Goal: Transaction & Acquisition: Purchase product/service

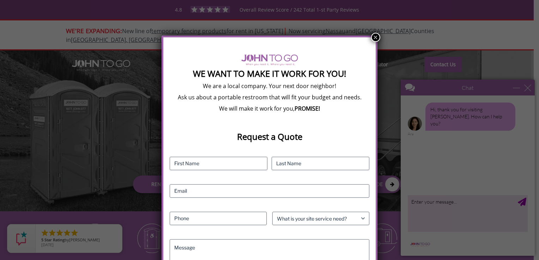
click at [372, 38] on button "×" at bounding box center [375, 37] width 9 height 9
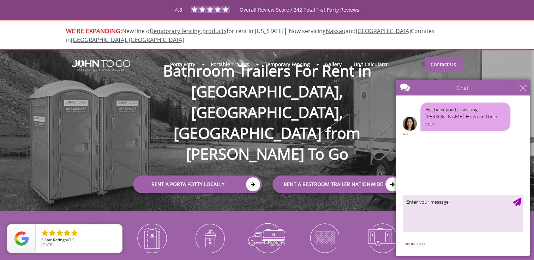
click at [523, 91] on div "Chat" at bounding box center [463, 88] width 134 height 16
click at [524, 89] on div "close" at bounding box center [522, 87] width 7 height 7
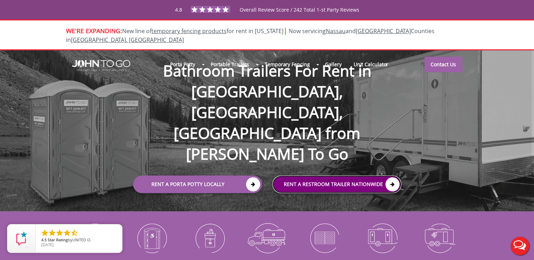
click at [333, 176] on link "rent a RESTROOM TRAILER Nationwide" at bounding box center [336, 185] width 129 height 18
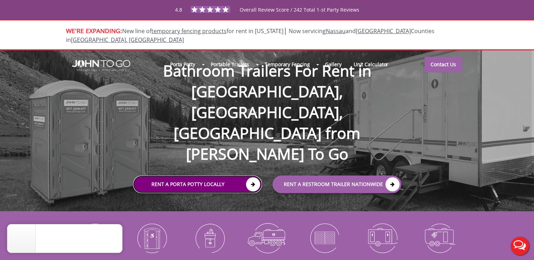
click at [241, 176] on link "Rent a Porta Potty Locally" at bounding box center [197, 185] width 129 height 18
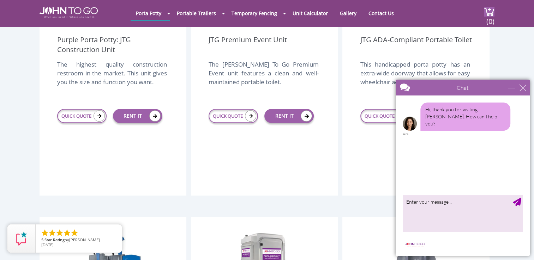
scroll to position [325, 0]
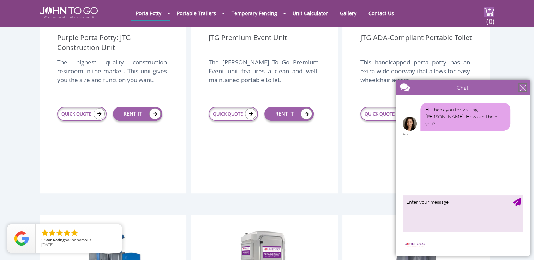
click at [525, 85] on div "close" at bounding box center [522, 87] width 7 height 7
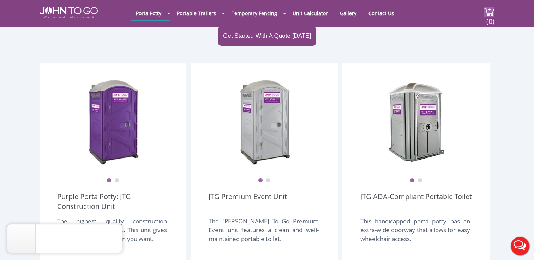
scroll to position [170, 0]
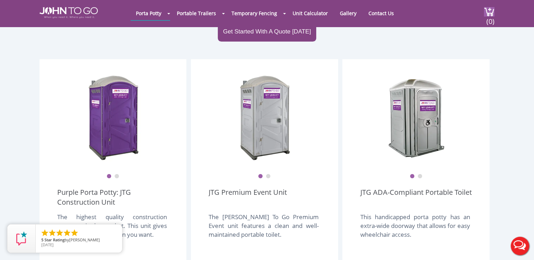
click at [422, 164] on ul "1 2" at bounding box center [415, 171] width 111 height 15
click at [421, 164] on ul "1 2" at bounding box center [415, 171] width 111 height 15
click at [270, 174] on button "2" at bounding box center [268, 176] width 5 height 5
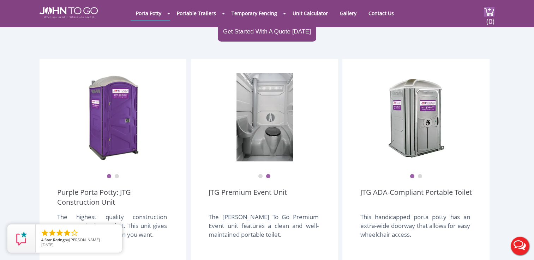
click at [260, 174] on button "1" at bounding box center [260, 176] width 5 height 5
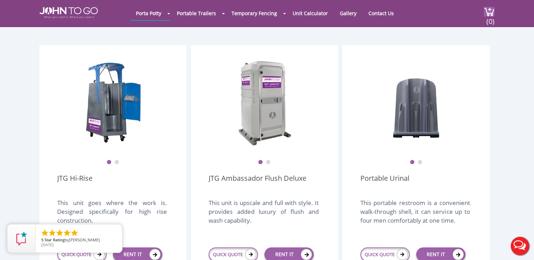
scroll to position [481, 0]
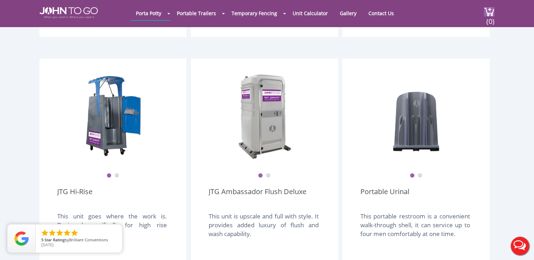
click at [269, 174] on button "2" at bounding box center [268, 176] width 5 height 5
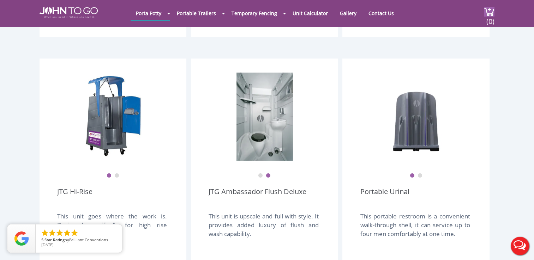
click at [259, 174] on button "1" at bounding box center [260, 176] width 5 height 5
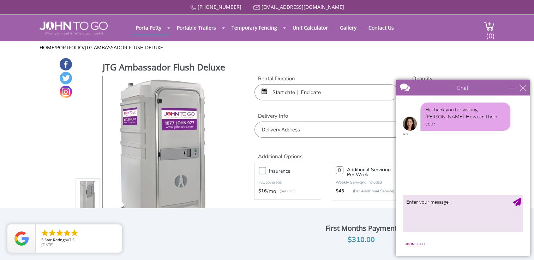
click at [526, 89] on div "Chat" at bounding box center [463, 88] width 134 height 16
click at [524, 89] on div "close" at bounding box center [522, 87] width 7 height 7
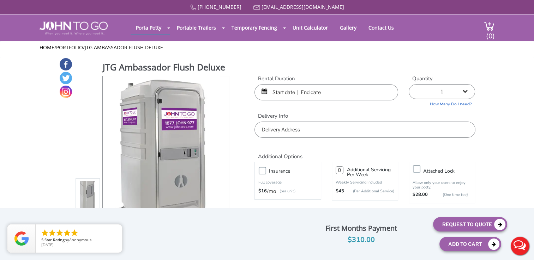
click at [287, 93] on input "text" at bounding box center [326, 92] width 144 height 16
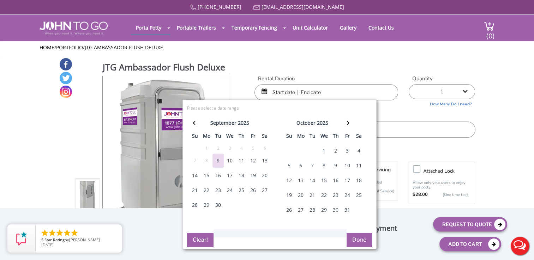
click at [263, 173] on div "20" at bounding box center [264, 176] width 11 height 14
click at [319, 89] on input "text" at bounding box center [326, 92] width 144 height 16
click at [264, 180] on div "20" at bounding box center [264, 176] width 11 height 14
click at [195, 188] on div "21" at bounding box center [194, 190] width 11 height 14
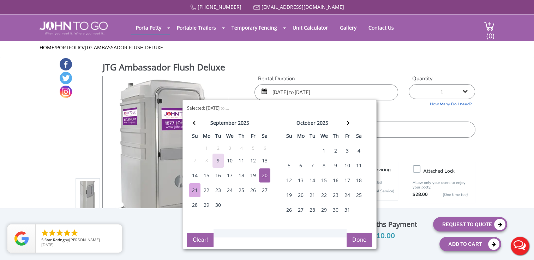
type input "09/20/2025 to 09/21/2025"
click at [357, 235] on button "Done" at bounding box center [358, 240] width 25 height 14
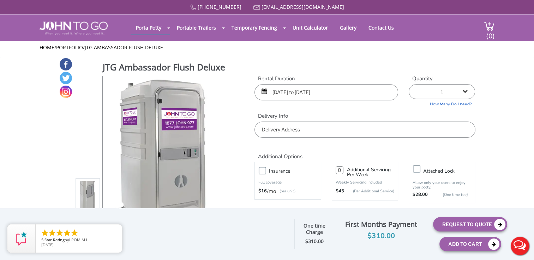
click at [449, 137] on input "text" at bounding box center [364, 130] width 221 height 16
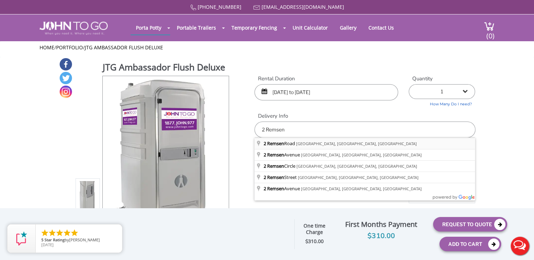
type input "2 Remsen Road, Yonkers, NY, USA"
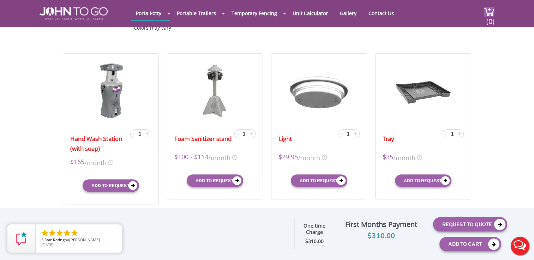
scroll to position [207, 0]
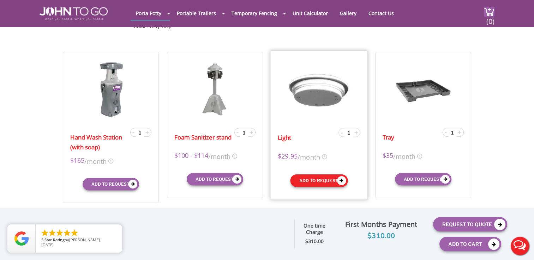
click at [345, 180] on icon "submit" at bounding box center [341, 180] width 9 height 9
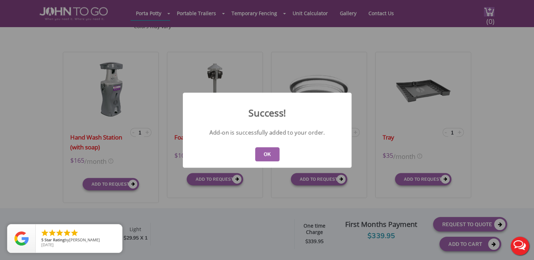
click at [272, 152] on button "OK" at bounding box center [267, 154] width 24 height 14
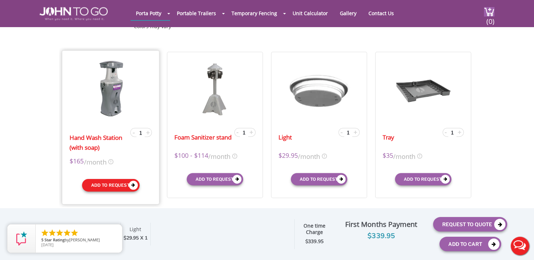
click at [124, 183] on button "Add to request" at bounding box center [111, 185] width 58 height 13
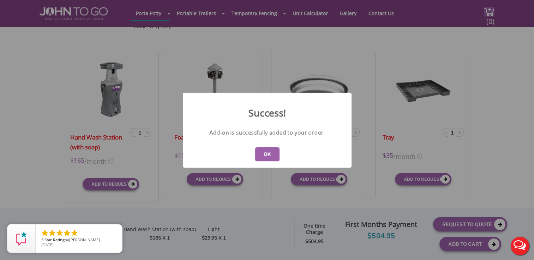
click at [261, 157] on button "OK" at bounding box center [267, 154] width 24 height 14
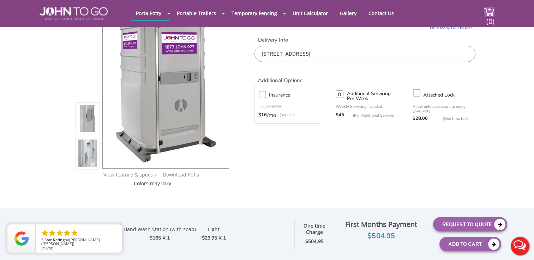
scroll to position [51, 0]
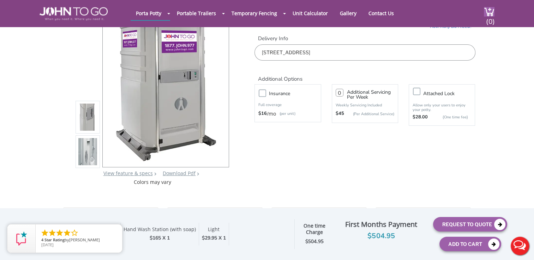
click at [89, 153] on img at bounding box center [87, 154] width 19 height 166
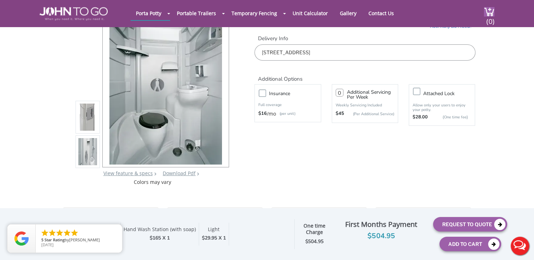
click at [90, 115] on img at bounding box center [87, 119] width 19 height 166
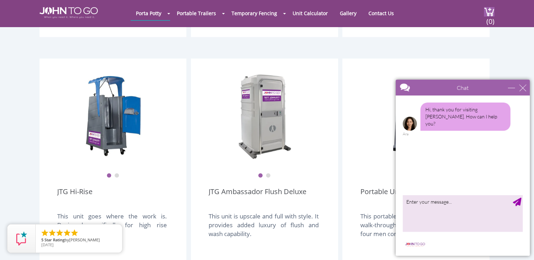
click at [270, 174] on button "2" at bounding box center [268, 176] width 5 height 5
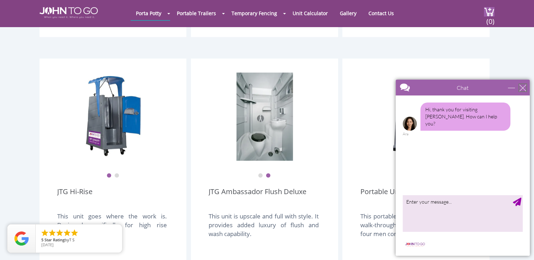
click at [524, 90] on div "close" at bounding box center [522, 87] width 7 height 7
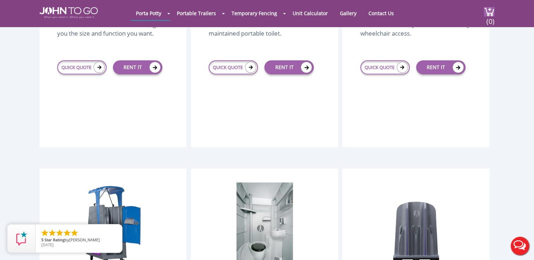
scroll to position [411, 0]
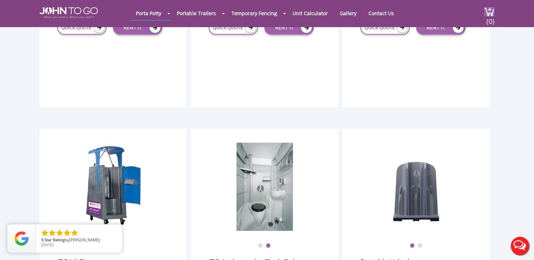
drag, startPoint x: 533, startPoint y: 42, endPoint x: 537, endPoint y: 45, distance: 4.2
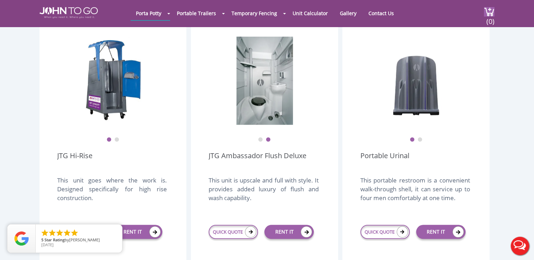
scroll to position [524, 0]
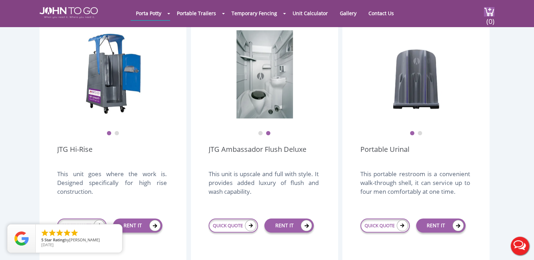
click at [261, 131] on button "1" at bounding box center [260, 133] width 5 height 5
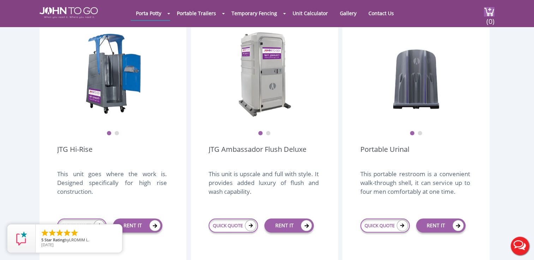
click at [269, 131] on button "2" at bounding box center [268, 133] width 5 height 5
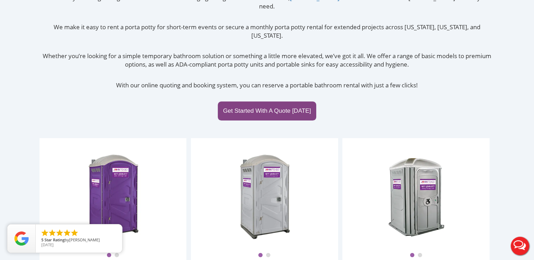
scroll to position [0, 0]
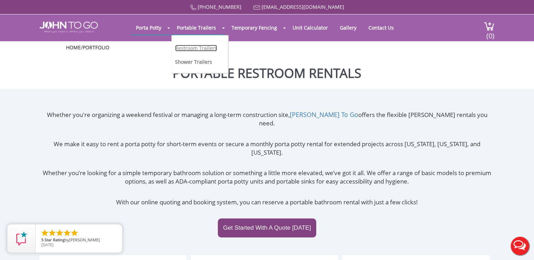
click at [199, 49] on link "Restroom Trailers" at bounding box center [196, 48] width 42 height 7
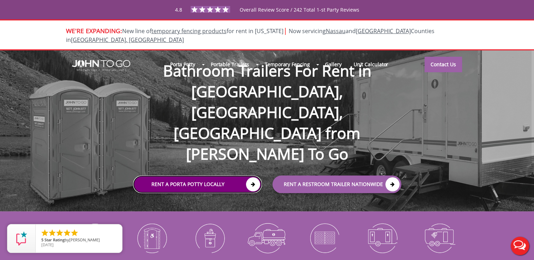
click at [228, 176] on link "Rent a Porta Potty Locally" at bounding box center [197, 185] width 129 height 18
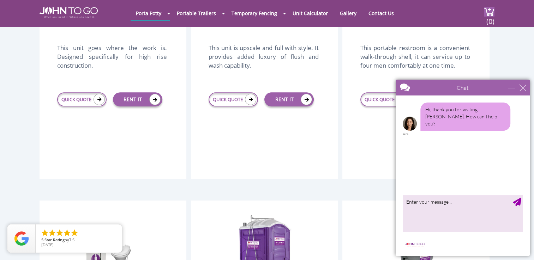
scroll to position [480, 0]
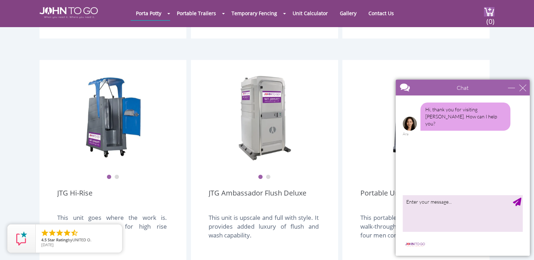
click at [521, 92] on div "Chat" at bounding box center [463, 88] width 134 height 16
click at [521, 88] on div "close" at bounding box center [522, 87] width 7 height 7
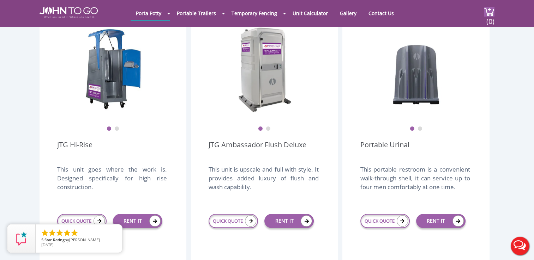
scroll to position [564, 0]
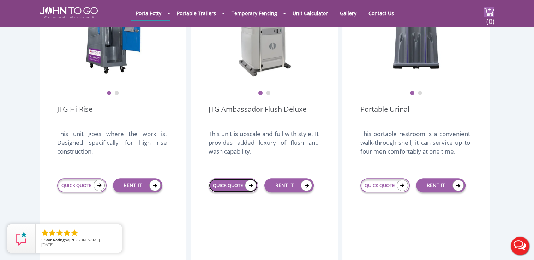
click at [243, 179] on link "QUICK QUOTE" at bounding box center [233, 186] width 49 height 14
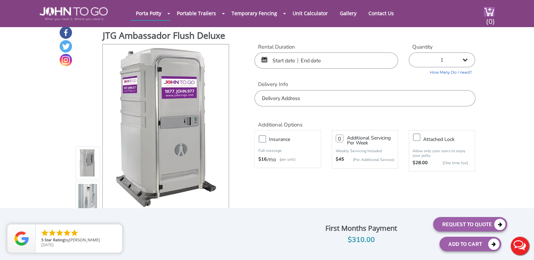
scroll to position [1, 0]
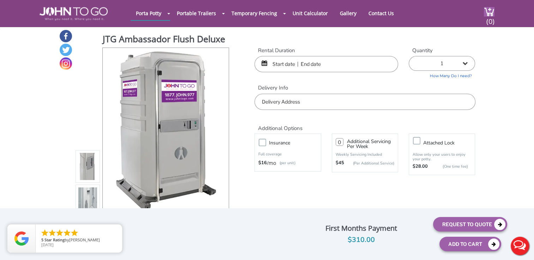
click at [466, 65] on select "1 2 (5% discount) 3 (8% discount) 4 (10% discount) 5 (12% discount) 6 (12% disc…" at bounding box center [442, 63] width 66 height 15
select select "2"
click at [409, 56] on select "1 2 (5% discount) 3 (8% discount) 4 (10% discount) 5 (12% discount) 6 (12% disc…" at bounding box center [442, 63] width 66 height 15
type input "0"
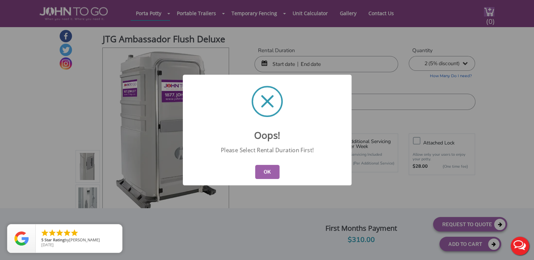
click at [270, 173] on button "OK" at bounding box center [267, 172] width 24 height 14
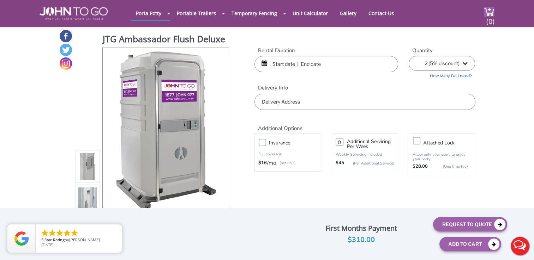
click at [288, 66] on input "text" at bounding box center [326, 64] width 144 height 16
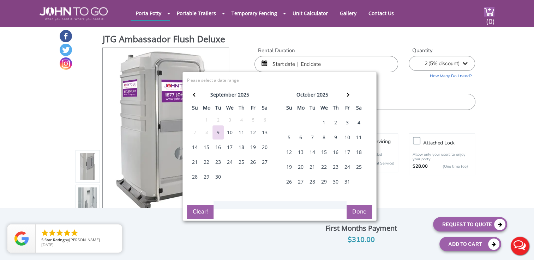
click at [266, 151] on div "20" at bounding box center [264, 147] width 11 height 14
click at [262, 146] on div "20" at bounding box center [264, 147] width 11 height 14
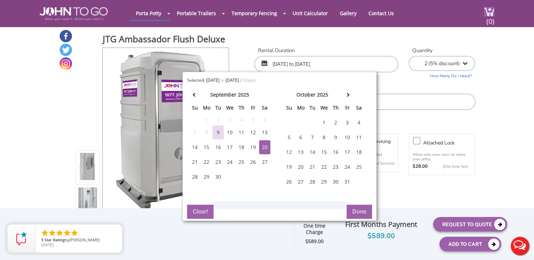
click at [193, 164] on div "21" at bounding box center [194, 162] width 11 height 14
drag, startPoint x: 266, startPoint y: 147, endPoint x: 194, endPoint y: 159, distance: 73.3
click at [194, 159] on tbody "31 1 2 3 4 5 6 7 8 9 10 11 12 13 14 15 16 17 18 19 20 21 22 23 24 25 26 27 28 2…" at bounding box center [230, 150] width 82 height 69
click at [194, 163] on div "21" at bounding box center [194, 162] width 11 height 14
click at [328, 55] on div "Rental Duration 09/21/2025 to 09/21/2025" at bounding box center [326, 59] width 154 height 25
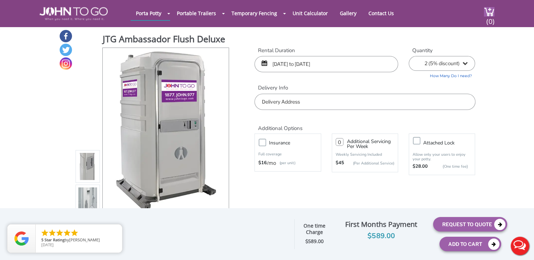
click at [285, 65] on input "09/21/2025 to 09/21/2025" at bounding box center [326, 64] width 144 height 16
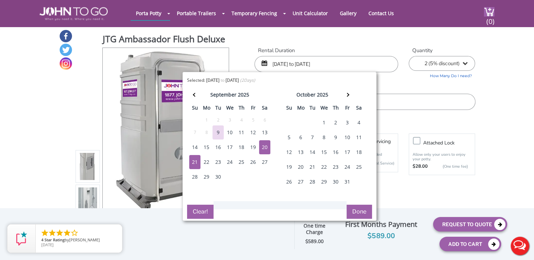
type input "[DATE] to [DATE]"
click at [363, 212] on button "Done" at bounding box center [358, 212] width 25 height 14
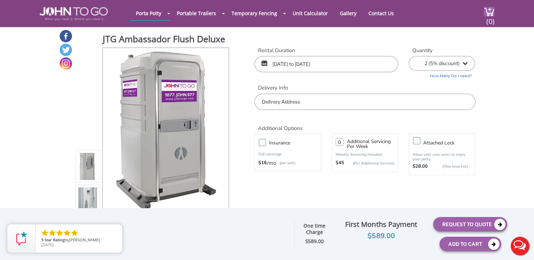
click at [344, 61] on input "[DATE] to [DATE]" at bounding box center [326, 64] width 144 height 16
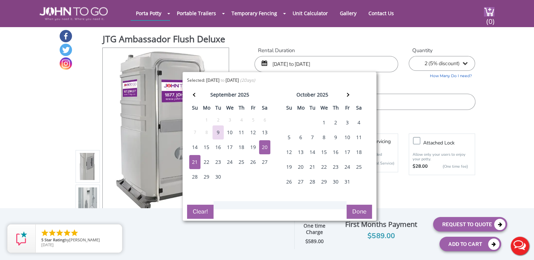
click at [360, 50] on label "Rental Duration" at bounding box center [326, 50] width 144 height 7
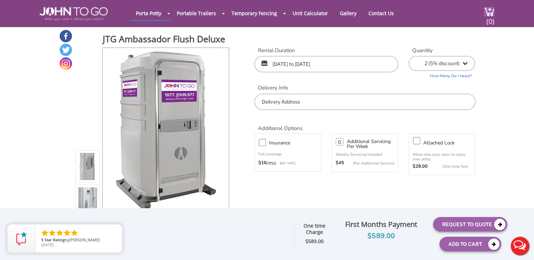
click at [90, 202] on img at bounding box center [87, 203] width 19 height 166
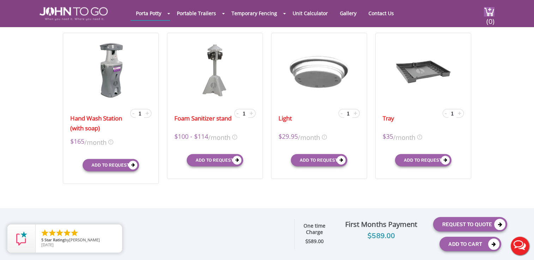
scroll to position [218, 0]
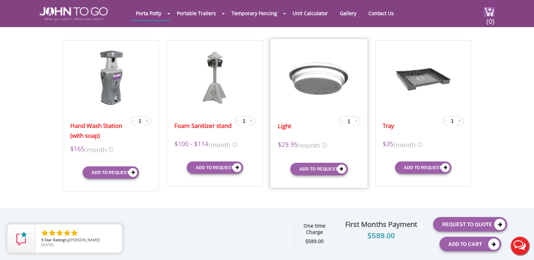
click at [357, 120] on span "+" at bounding box center [356, 120] width 4 height 8
type input "2"
click at [329, 163] on button "Add to request" at bounding box center [319, 169] width 58 height 13
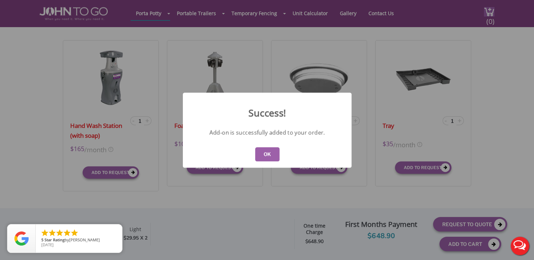
click at [261, 153] on button "OK" at bounding box center [267, 154] width 24 height 14
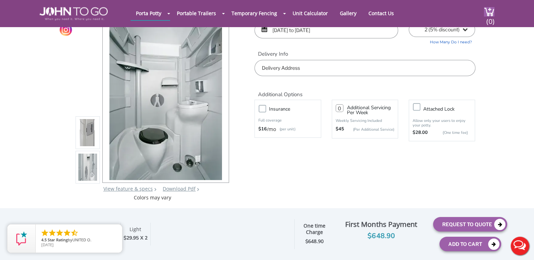
scroll to position [36, 0]
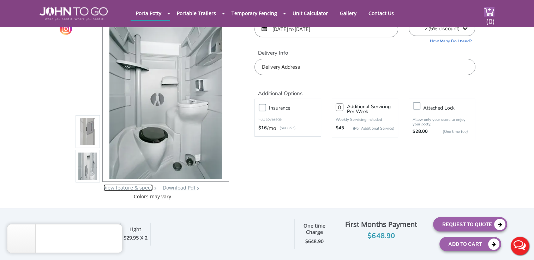
click at [138, 188] on link "View feature & specs" at bounding box center [127, 188] width 49 height 7
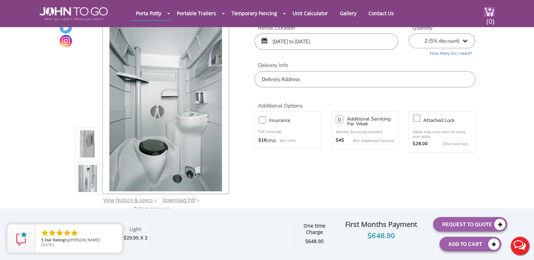
scroll to position [19, 0]
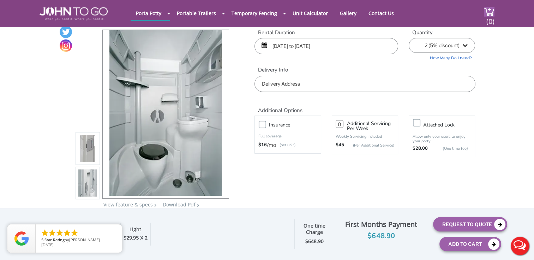
click at [93, 146] on img at bounding box center [87, 150] width 19 height 166
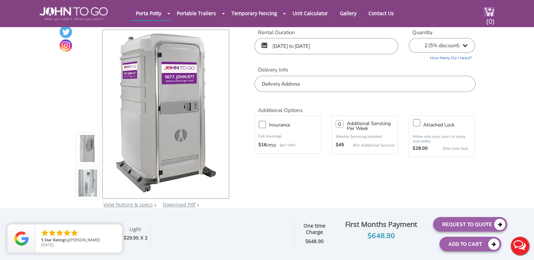
scroll to position [36, 0]
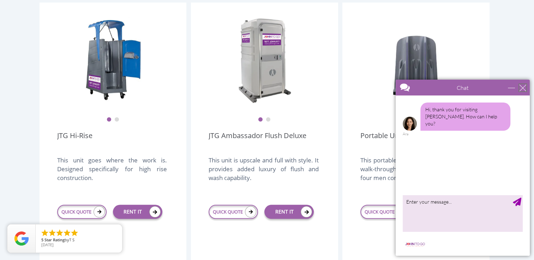
click at [521, 88] on div "close" at bounding box center [522, 87] width 7 height 7
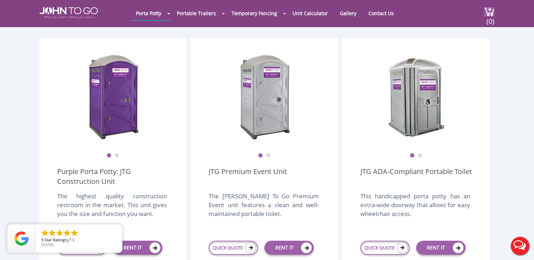
scroll to position [179, 0]
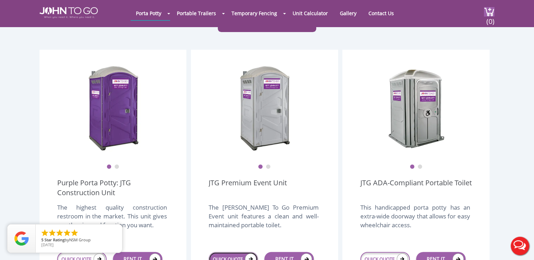
click at [234, 252] on link "QUICK QUOTE" at bounding box center [233, 259] width 49 height 14
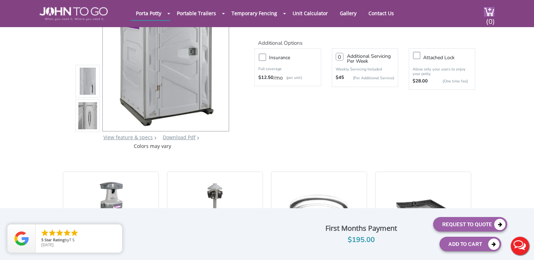
scroll to position [93, 0]
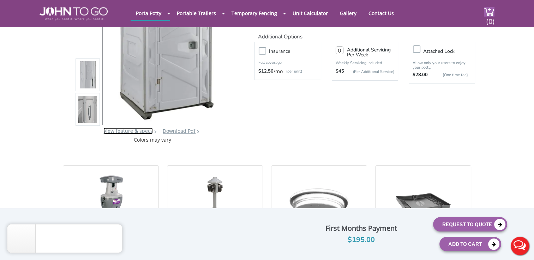
click at [138, 130] on link "View feature & specs" at bounding box center [127, 131] width 49 height 7
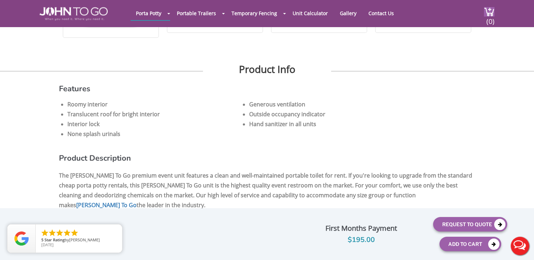
scroll to position [369, 0]
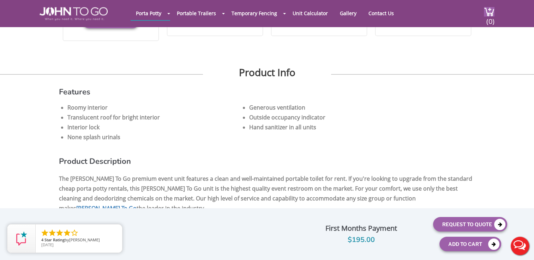
scroll to position [93, 0]
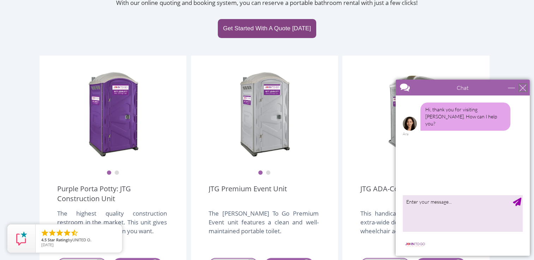
click at [524, 86] on div "close" at bounding box center [522, 87] width 7 height 7
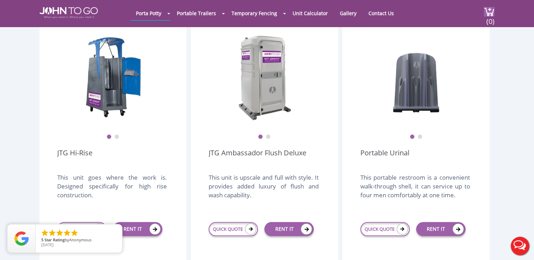
scroll to position [514, 0]
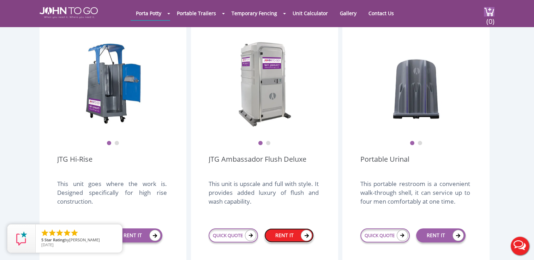
click at [282, 229] on link "RENT IT" at bounding box center [288, 236] width 49 height 14
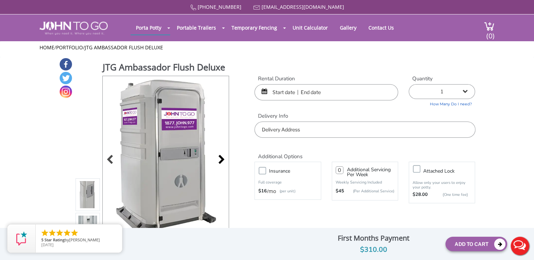
click at [223, 156] on div at bounding box center [220, 161] width 10 height 10
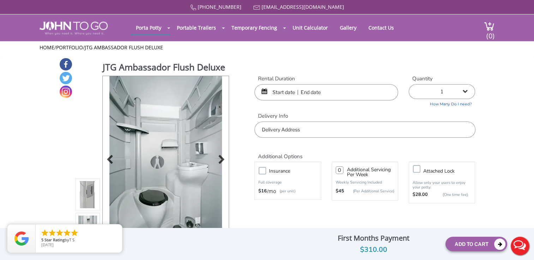
drag, startPoint x: 224, startPoint y: 146, endPoint x: 210, endPoint y: 150, distance: 14.5
click at [210, 150] on div at bounding box center [166, 160] width 126 height 169
click at [210, 150] on img at bounding box center [165, 159] width 113 height 166
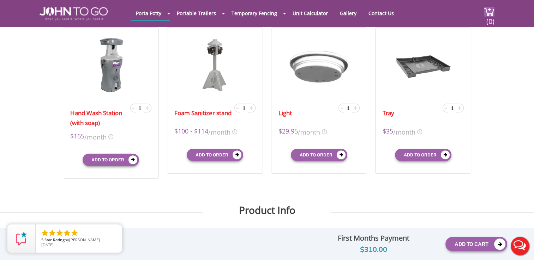
scroll to position [226, 0]
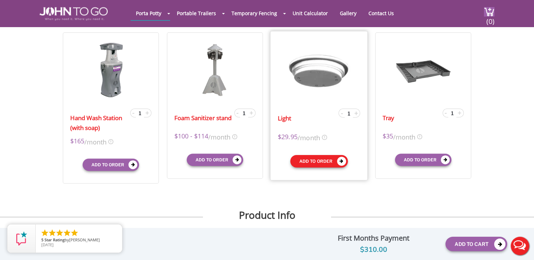
click at [329, 159] on button "Add to order" at bounding box center [319, 161] width 58 height 13
type input "0"
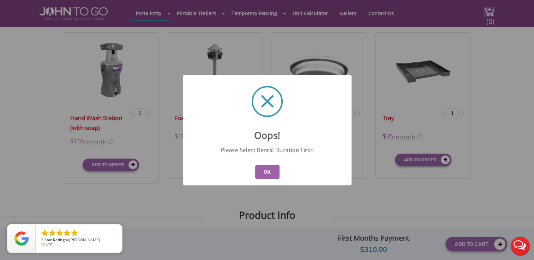
click at [275, 175] on button "OK" at bounding box center [267, 172] width 24 height 14
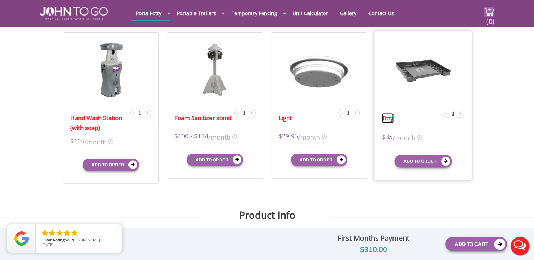
click at [390, 119] on link "Tray" at bounding box center [388, 118] width 12 height 10
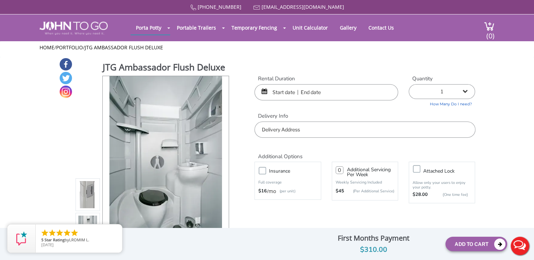
click at [261, 91] on input "text" at bounding box center [326, 92] width 144 height 16
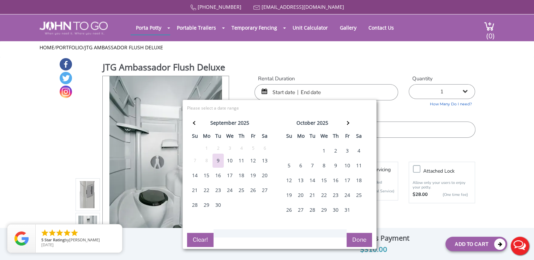
click at [265, 174] on div "20" at bounding box center [264, 176] width 11 height 14
click at [196, 192] on div "21" at bounding box center [194, 190] width 11 height 14
type input "[DATE] to [DATE]"
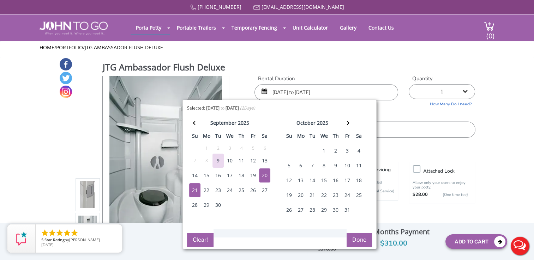
click at [352, 239] on button "Done" at bounding box center [358, 240] width 25 height 14
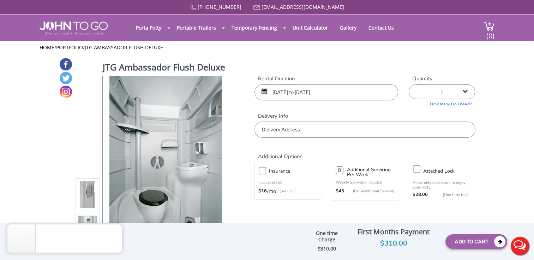
click at [352, 126] on input "text" at bounding box center [364, 130] width 221 height 16
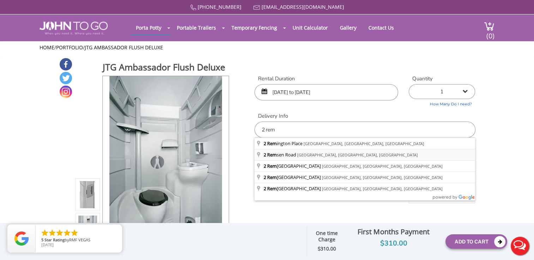
type input "[STREET_ADDRESS]"
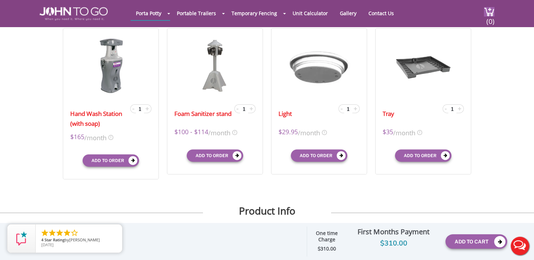
scroll to position [234, 0]
